Goal: Information Seeking & Learning: Learn about a topic

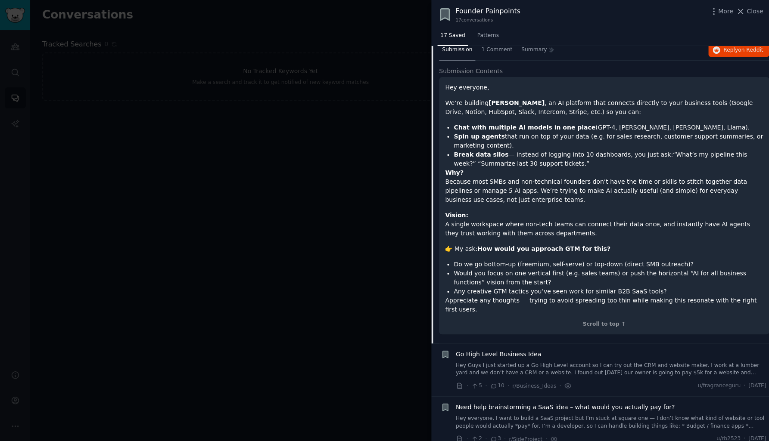
scroll to position [72, 0]
click at [544, 155] on li "Break data silos — instead of logging into 10 dashboards, you just ask:“What’s …" at bounding box center [607, 160] width 309 height 18
click at [581, 152] on li "Break data silos — instead of logging into 10 dashboards, you just ask:“What’s …" at bounding box center [607, 160] width 309 height 18
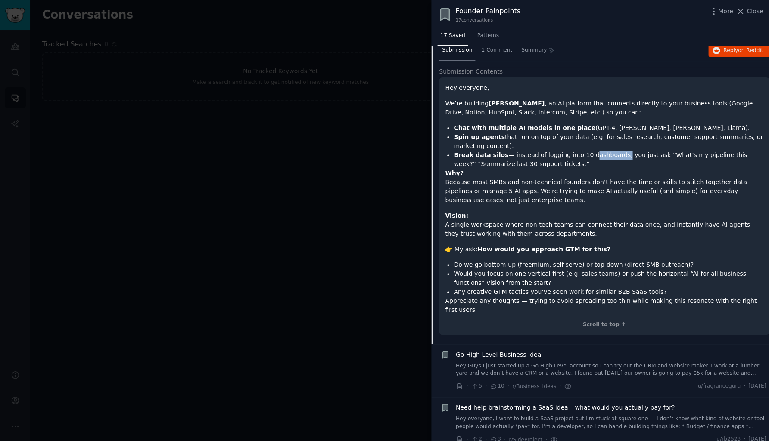
click at [658, 156] on li "Break data silos — instead of logging into 10 dashboards, you just ask:“What’s …" at bounding box center [607, 160] width 309 height 18
drag, startPoint x: 454, startPoint y: 127, endPoint x: 554, endPoint y: 162, distance: 106.4
click at [554, 163] on ul "Chat with multiple AI models in one place (GPT-4, [PERSON_NAME], [PERSON_NAME],…" at bounding box center [604, 146] width 318 height 45
click at [563, 164] on li "Break data silos — instead of logging into 10 dashboards, you just ask:“What’s …" at bounding box center [607, 160] width 309 height 18
drag, startPoint x: 446, startPoint y: 103, endPoint x: 560, endPoint y: 164, distance: 129.1
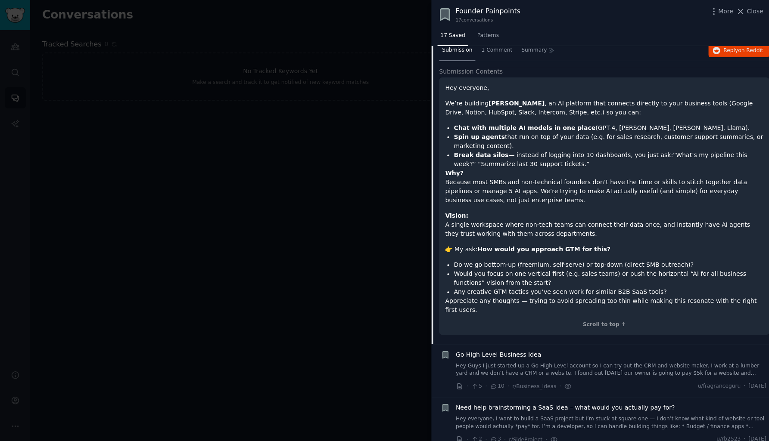
click at [560, 164] on div "Hey everyone, We’re building [PERSON_NAME] , an AI platform that connects direc…" at bounding box center [604, 199] width 318 height 231
click at [560, 164] on li "Break data silos — instead of logging into 10 dashboards, you just ask:“What’s …" at bounding box center [607, 160] width 309 height 18
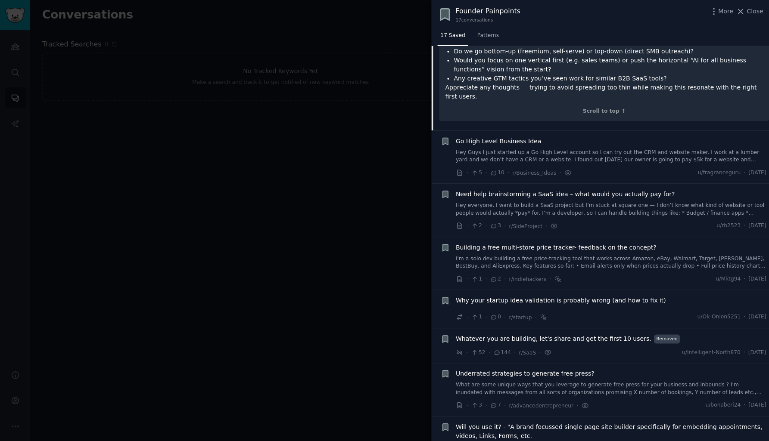
scroll to position [289, 0]
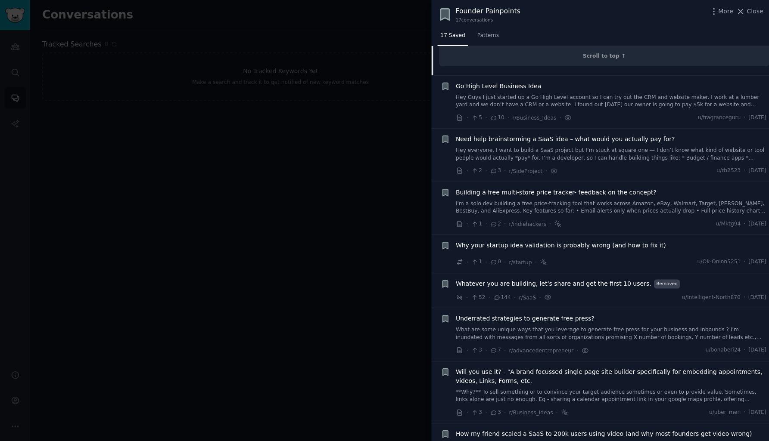
click at [553, 147] on link "Hey everyone, I want to build a SaaS project but I’m stuck at square one — I do…" at bounding box center [611, 154] width 311 height 15
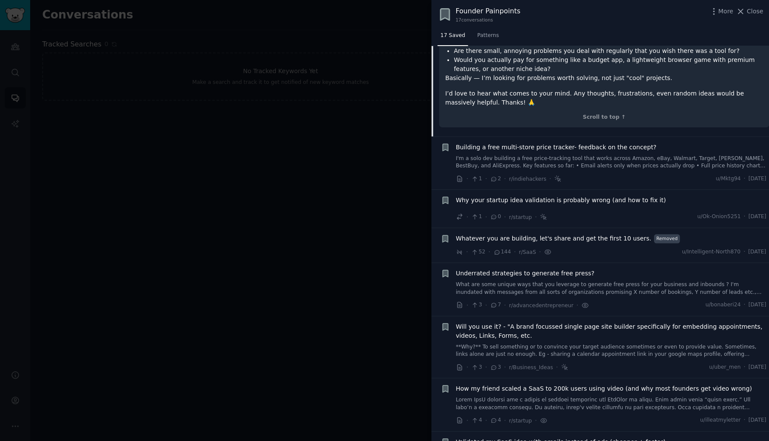
scroll to position [120, 0]
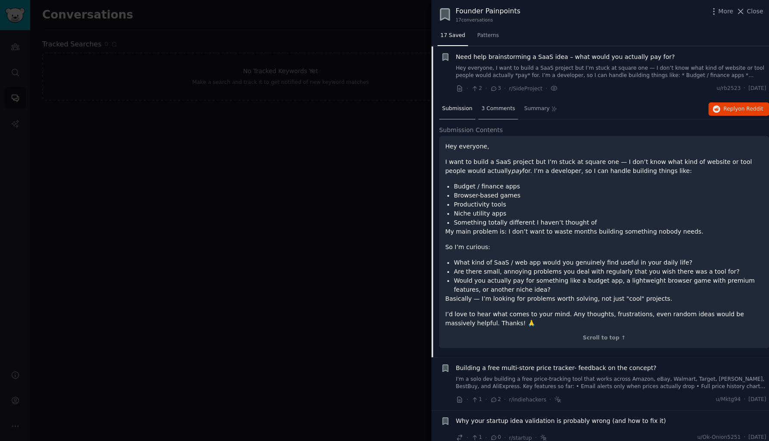
click at [491, 111] on span "3 Comments" at bounding box center [498, 109] width 34 height 8
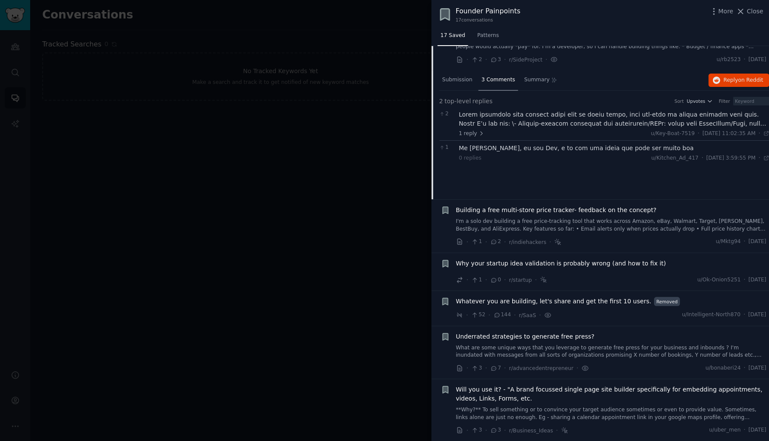
scroll to position [155, 0]
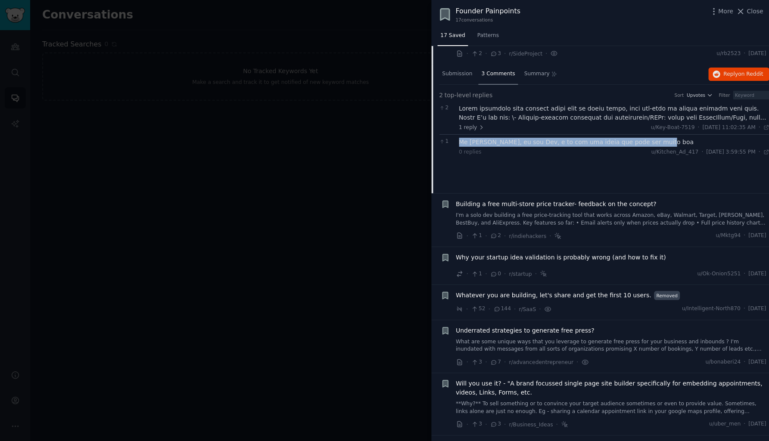
drag, startPoint x: 655, startPoint y: 143, endPoint x: 460, endPoint y: 140, distance: 195.1
click at [460, 140] on div "Me [PERSON_NAME], eu sou Dev, e to com uma ideia que pode ser muito boa" at bounding box center [614, 142] width 311 height 9
click at [505, 145] on div "Me [PERSON_NAME], eu sou Dev, e to com uma ideia que pode ser muito boa" at bounding box center [614, 142] width 311 height 9
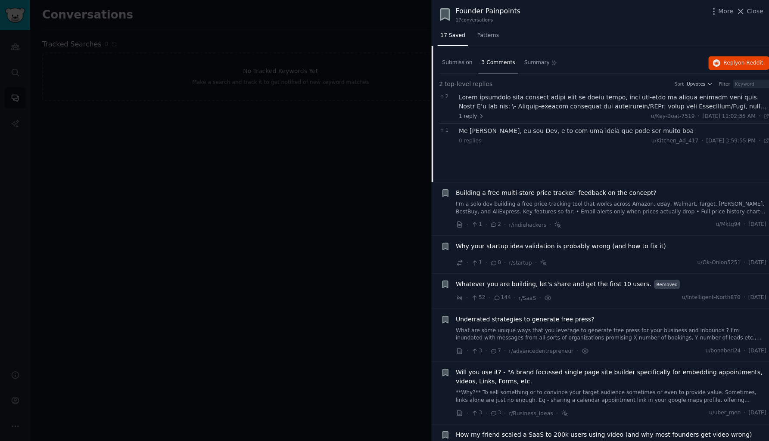
scroll to position [161, 0]
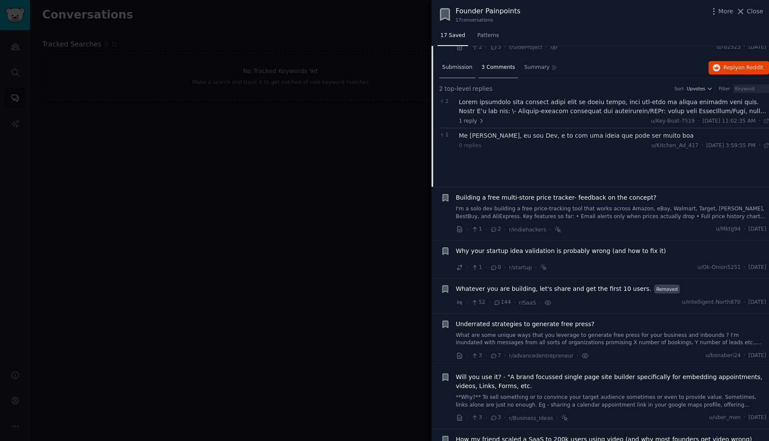
click at [457, 69] on span "Submission" at bounding box center [457, 68] width 30 height 8
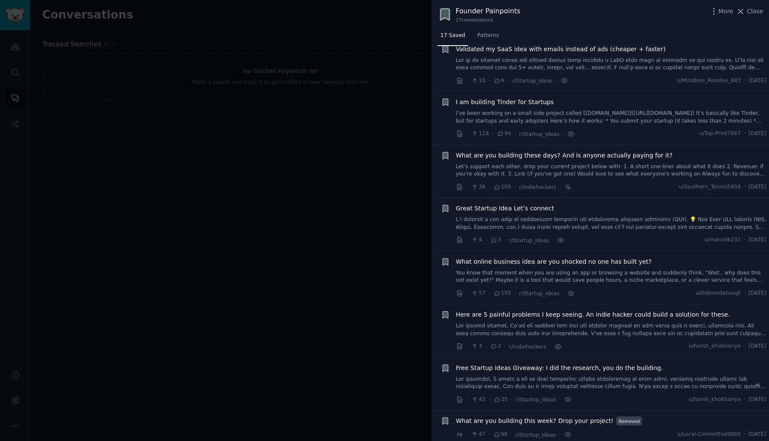
scroll to position [0, 0]
